Goal: Browse casually

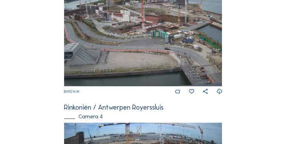
scroll to position [499, 0]
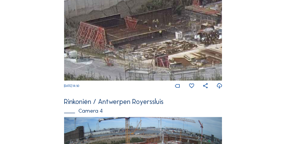
drag, startPoint x: 113, startPoint y: 20, endPoint x: 123, endPoint y: 34, distance: 17.4
click at [122, 34] on img at bounding box center [143, 35] width 158 height 89
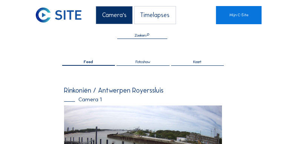
scroll to position [0, 0]
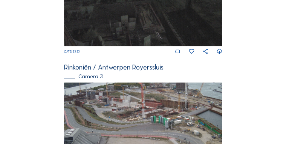
scroll to position [504, 0]
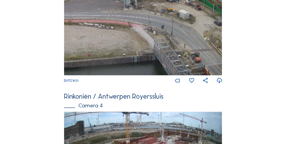
drag, startPoint x: 146, startPoint y: 41, endPoint x: 121, endPoint y: 28, distance: 28.8
click at [127, 32] on img at bounding box center [143, 30] width 158 height 89
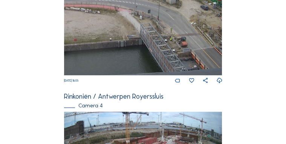
click at [120, 26] on img at bounding box center [143, 30] width 158 height 89
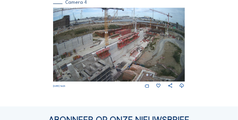
scroll to position [504, 0]
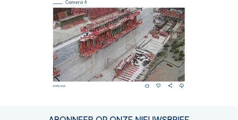
drag, startPoint x: 127, startPoint y: 35, endPoint x: -1, endPoint y: 41, distance: 128.0
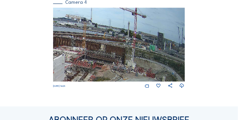
drag, startPoint x: 170, startPoint y: 55, endPoint x: 44, endPoint y: 97, distance: 132.4
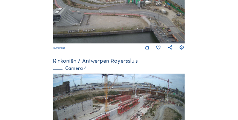
scroll to position [391, 0]
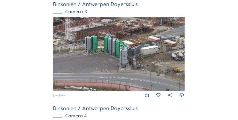
drag, startPoint x: 167, startPoint y: 48, endPoint x: 58, endPoint y: 41, distance: 109.6
click at [60, 41] on img at bounding box center [119, 54] width 132 height 74
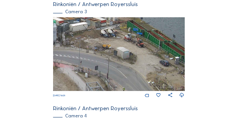
drag, startPoint x: 153, startPoint y: 65, endPoint x: 143, endPoint y: 58, distance: 13.1
click at [143, 58] on img at bounding box center [119, 54] width 132 height 74
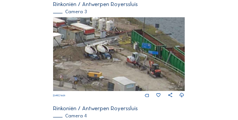
drag, startPoint x: 99, startPoint y: 56, endPoint x: 96, endPoint y: 61, distance: 6.1
click at [96, 61] on img at bounding box center [119, 54] width 132 height 74
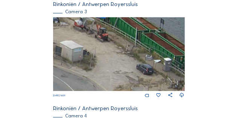
drag, startPoint x: 151, startPoint y: 90, endPoint x: 86, endPoint y: 45, distance: 79.2
click at [86, 45] on img at bounding box center [119, 54] width 132 height 74
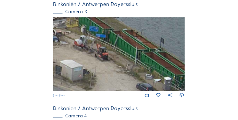
drag, startPoint x: 121, startPoint y: 52, endPoint x: 93, endPoint y: 75, distance: 35.9
click at [93, 75] on img at bounding box center [119, 54] width 132 height 74
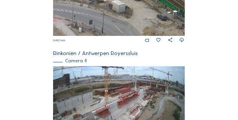
scroll to position [453, 0]
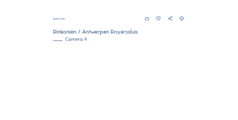
scroll to position [416, 0]
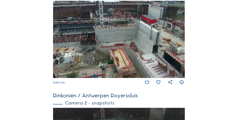
scroll to position [149, 0]
